Goal: Check status: Check status

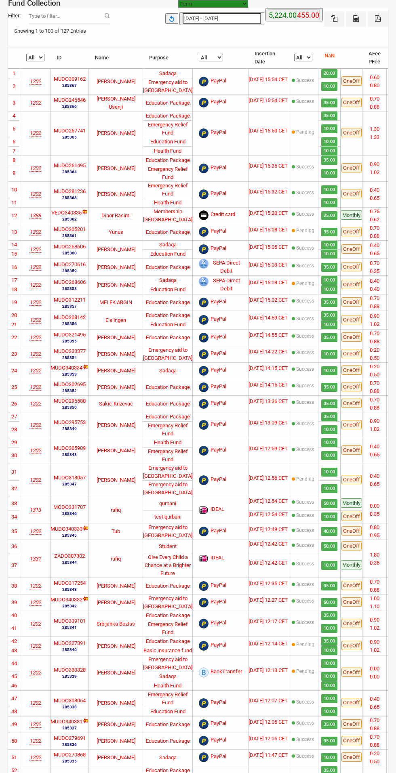
select select "100"
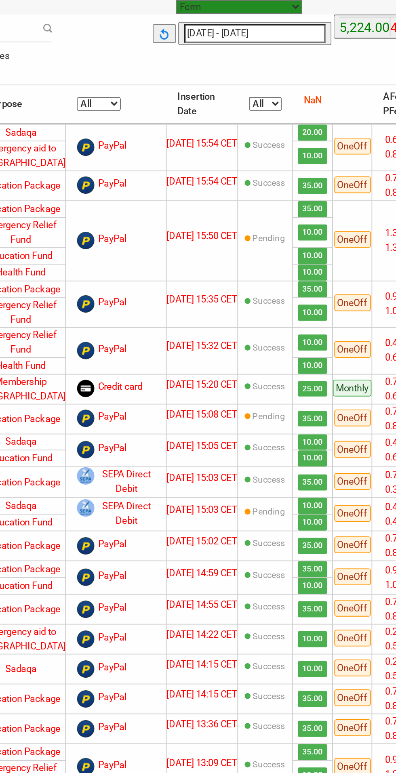
click at [246, 4] on select "Fcrm Fcrm Recurring Subscription Subscription Recurring Sandbox Musaid ([DOMAIN…" at bounding box center [213, 4] width 70 height 8
select select "[URL][DOMAIN_NAME]"
click at [178, 0] on select "Fcrm Fcrm Recurring Subscription Subscription Recurring Sandbox Musaid ([DOMAIN…" at bounding box center [213, 4] width 70 height 8
